Goal: Transaction & Acquisition: Purchase product/service

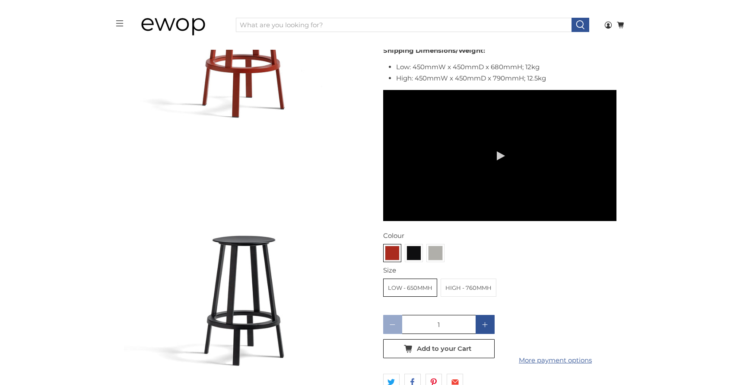
scroll to position [477, 0]
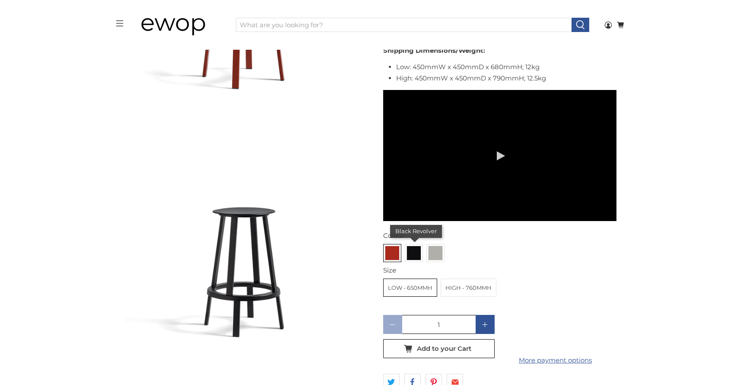
click at [408, 246] on img at bounding box center [414, 253] width 14 height 14
click at [0, 0] on input "radio" at bounding box center [0, 0] width 0 height 0
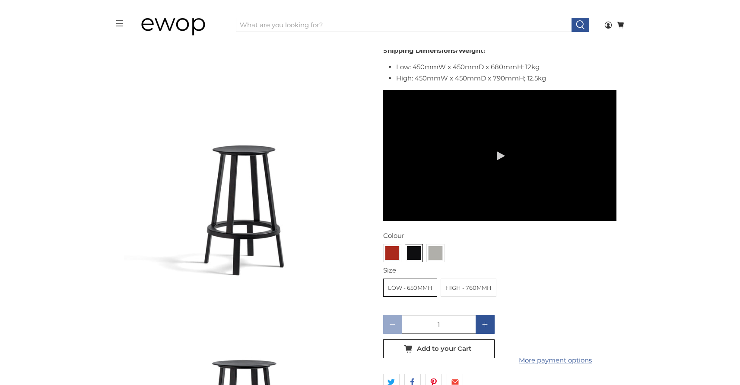
click at [460, 279] on label "High - 760mmH" at bounding box center [468, 287] width 55 height 17
click at [0, 0] on input "High - 760mmH" at bounding box center [0, 0] width 0 height 0
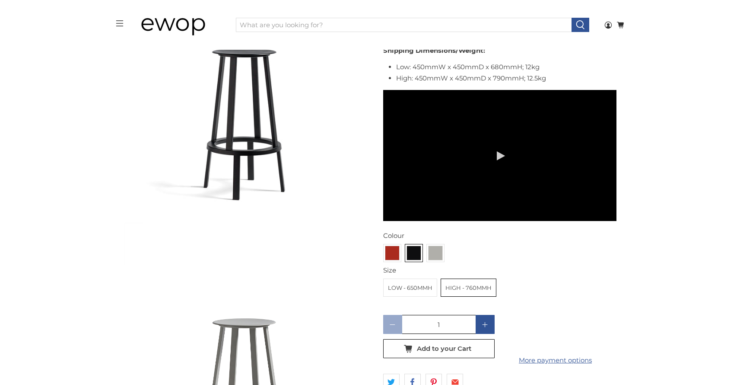
scroll to position [851, 0]
click at [485, 321] on polygon at bounding box center [484, 323] width 5 height 5
type input "2"
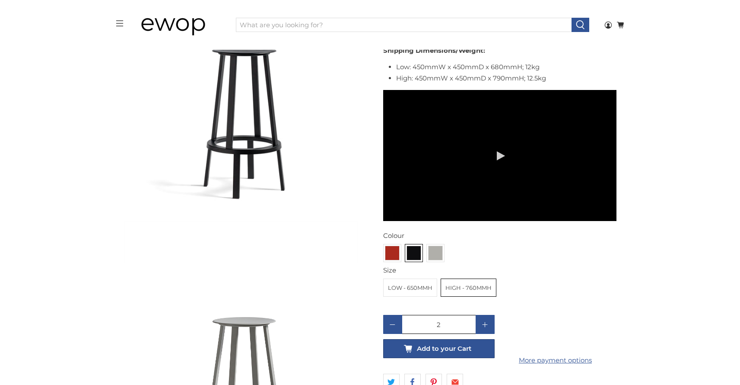
click at [477, 339] on button "Add to your Cart" at bounding box center [438, 348] width 111 height 19
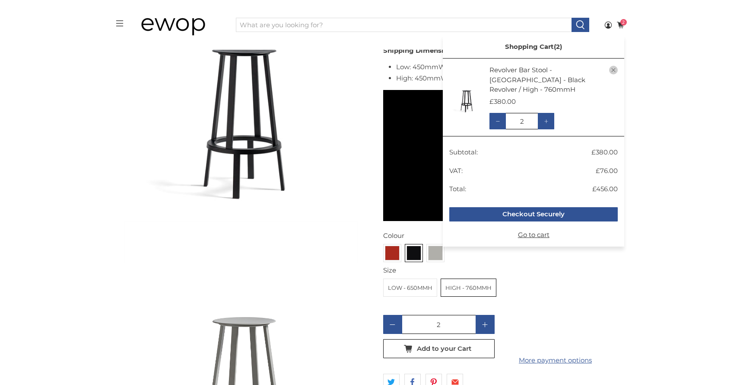
click at [622, 29] on div "2 Cart Shopping Cart 2 Your Cart is Empty Continue Shopping Shopping Cart 2 Rev…" at bounding box center [619, 25] width 10 height 21
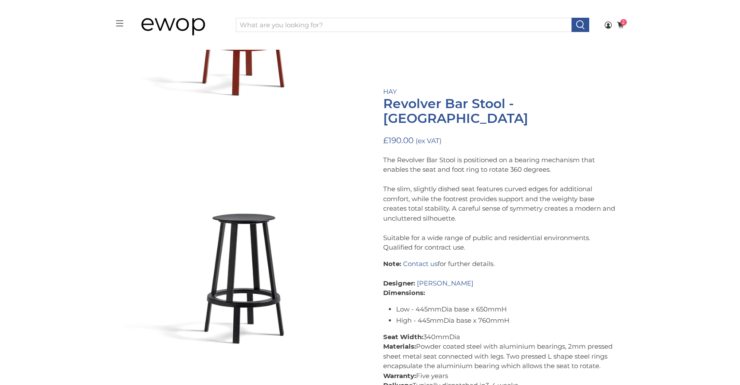
scroll to position [470, 0]
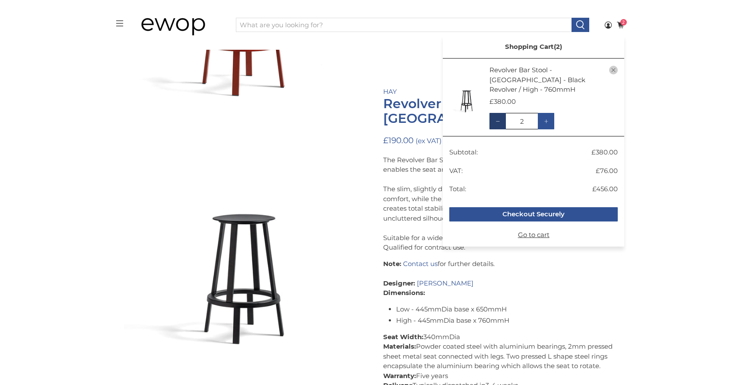
click at [499, 119] on icon at bounding box center [498, 121] width 4 height 4
type input "1"
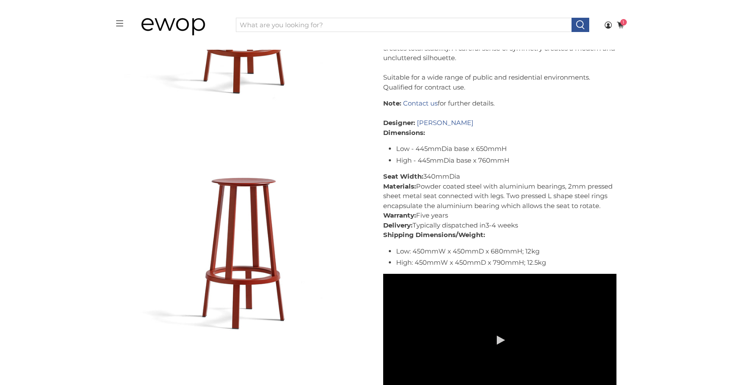
scroll to position [241, 0]
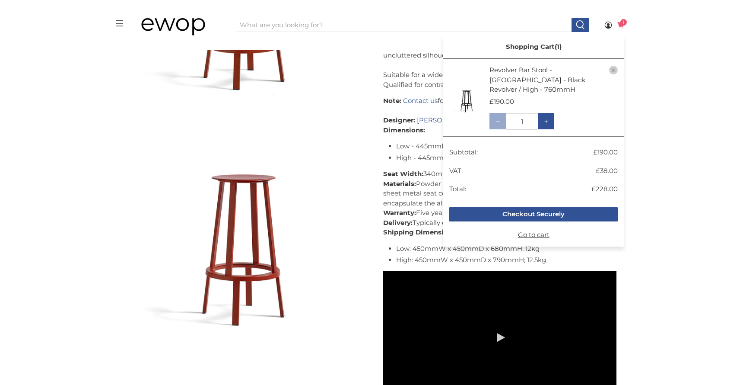
click at [617, 26] on icon at bounding box center [621, 25] width 8 height 8
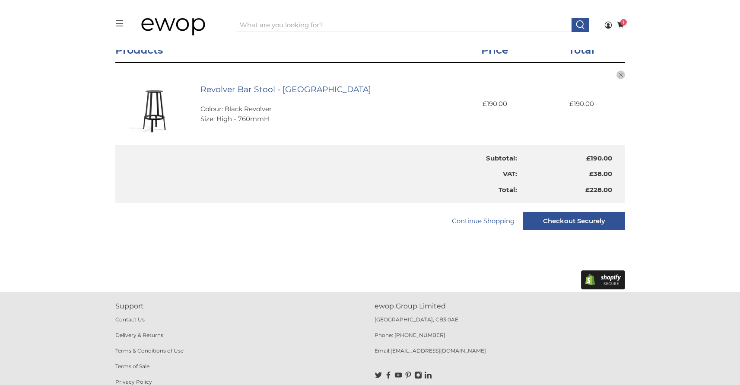
scroll to position [178, 0]
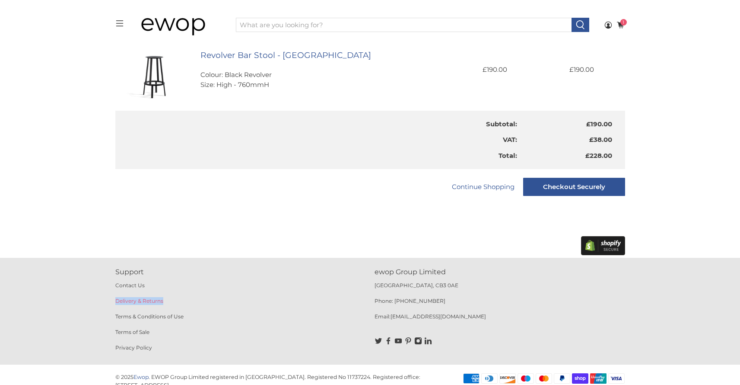
click at [137, 297] on link "Delivery & Returns" at bounding box center [139, 300] width 48 height 6
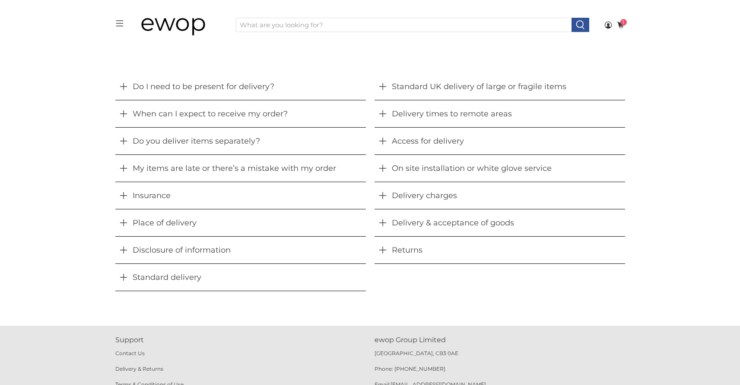
scroll to position [184, 0]
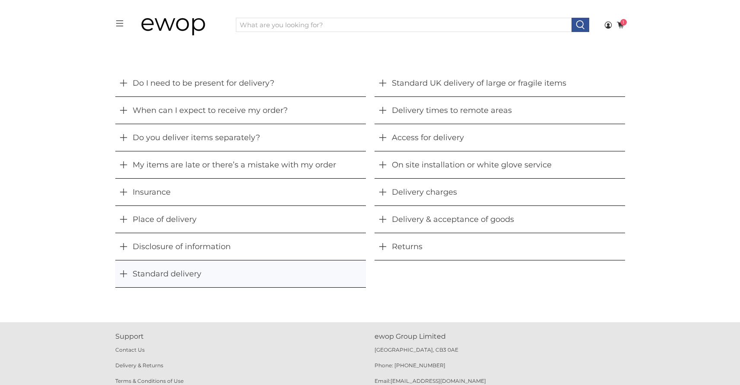
click at [192, 269] on button "Standard delivery" at bounding box center [240, 273] width 251 height 27
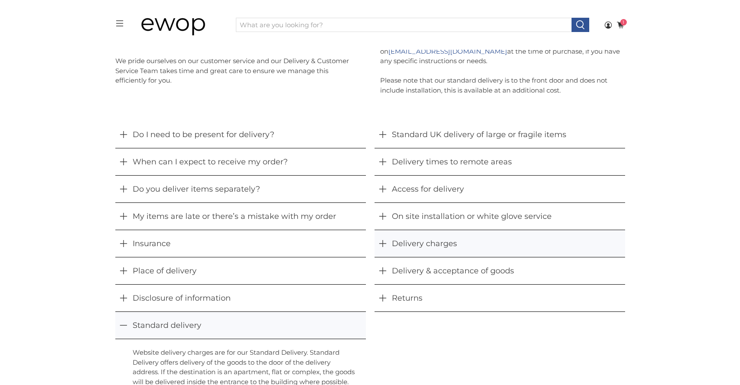
scroll to position [132, 0]
click at [419, 240] on button "Delivery charges" at bounding box center [500, 243] width 251 height 27
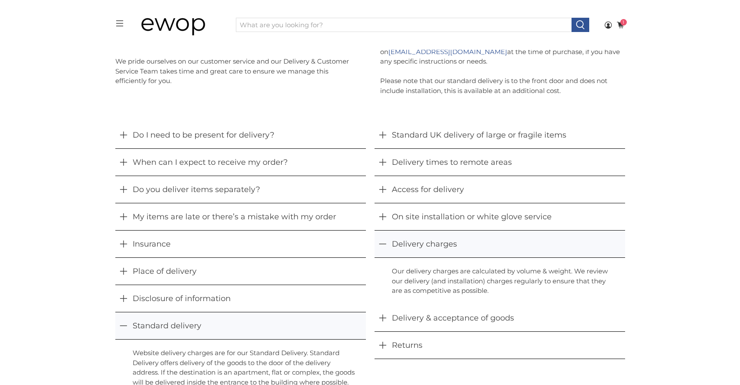
scroll to position [0, 0]
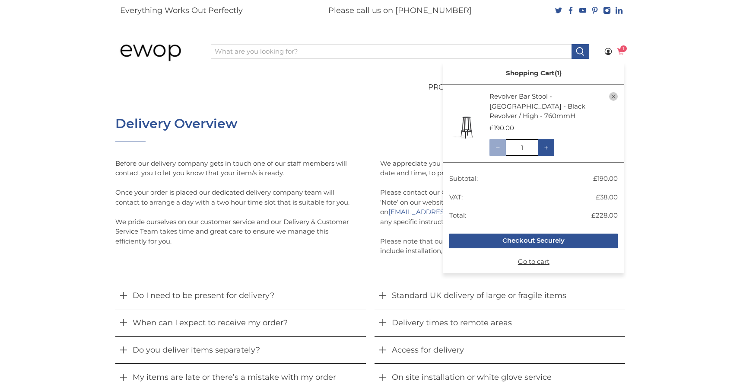
click at [621, 53] on icon at bounding box center [620, 50] width 7 height 5
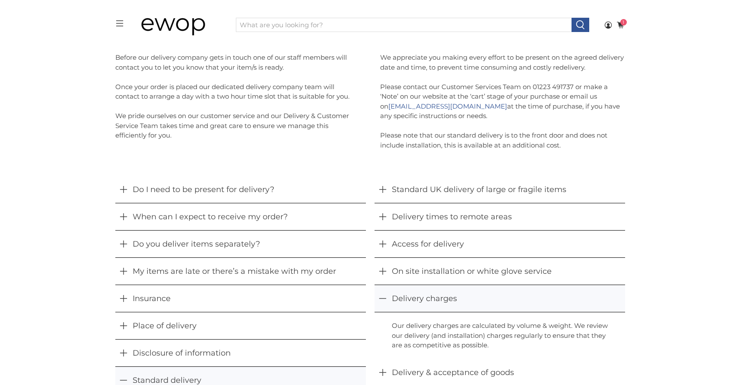
scroll to position [75, 0]
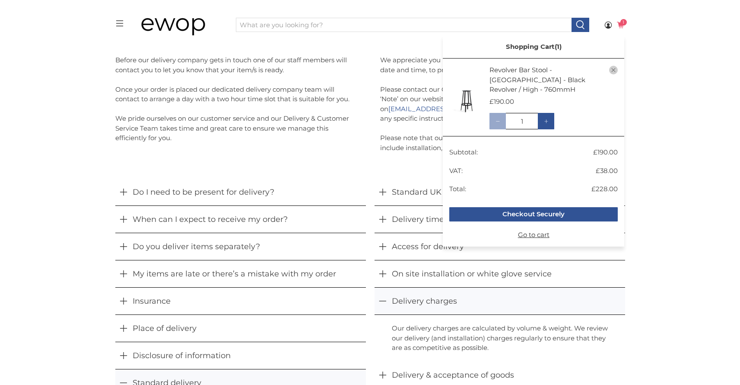
click at [623, 28] on icon at bounding box center [621, 25] width 8 height 8
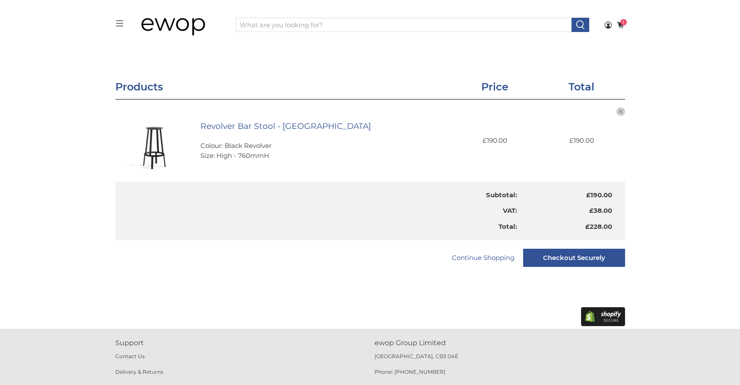
scroll to position [108, 0]
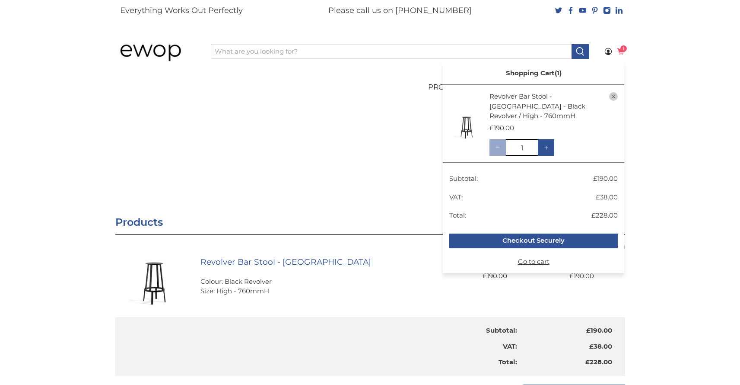
click at [623, 52] on icon at bounding box center [621, 52] width 8 height 8
click at [551, 139] on span at bounding box center [546, 147] width 16 height 16
type input "2"
click at [617, 53] on icon at bounding box center [621, 52] width 8 height 8
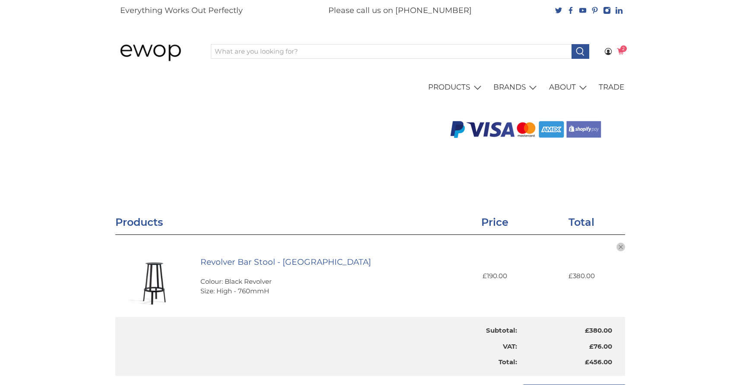
click at [622, 52] on icon at bounding box center [620, 50] width 7 height 5
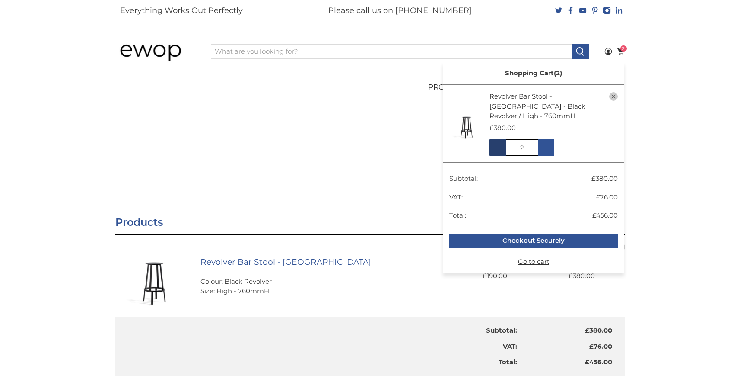
click at [498, 146] on icon at bounding box center [498, 148] width 4 height 4
type input "1"
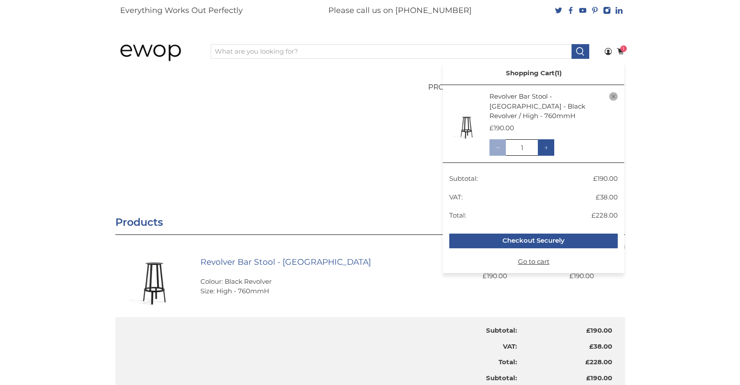
click at [613, 97] on polygon "close" at bounding box center [614, 97] width 4 height 4
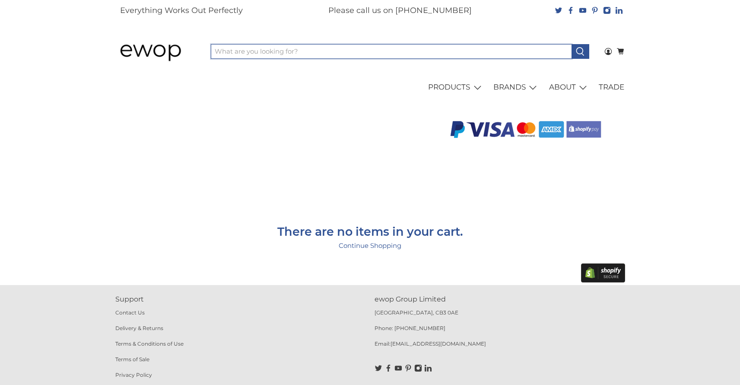
click at [397, 48] on input "What are you looking for?" at bounding box center [391, 51] width 361 height 15
type input "revolver"
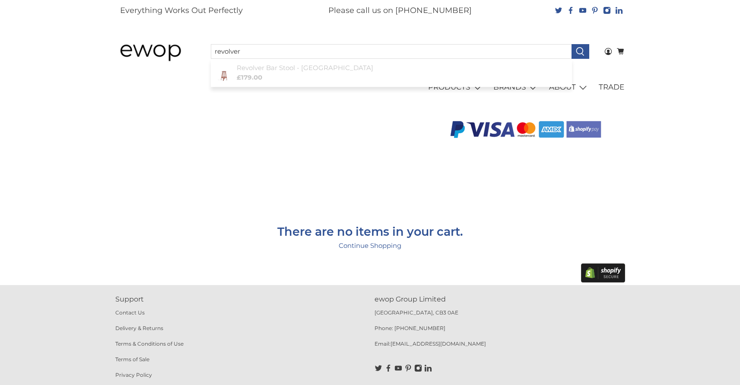
click at [366, 68] on link "Revolver Bar Stool - Two Heights £179.00" at bounding box center [391, 72] width 353 height 19
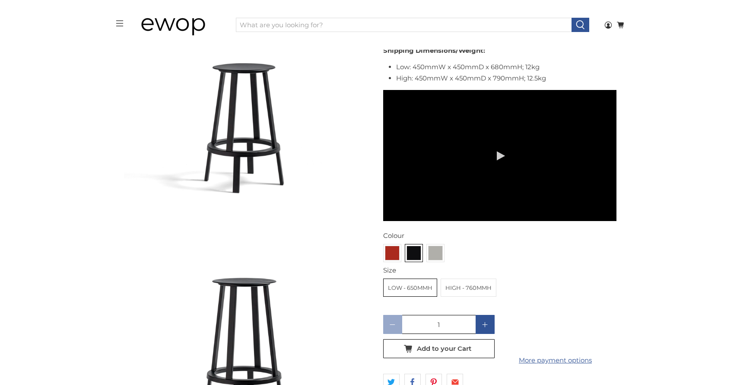
click at [486, 279] on label "High - 760mmH" at bounding box center [468, 287] width 55 height 17
click at [0, 0] on input "High - 760mmH" at bounding box center [0, 0] width 0 height 0
